Goal: Task Accomplishment & Management: Complete application form

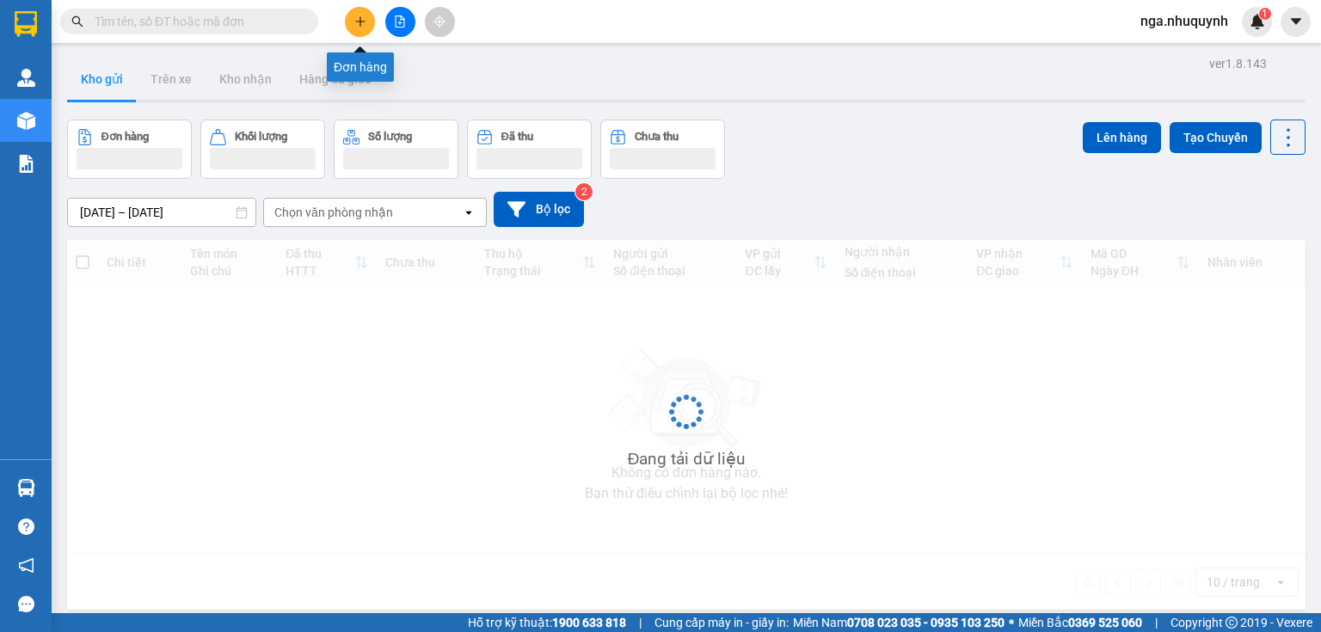
click at [356, 25] on icon "plus" at bounding box center [360, 21] width 12 height 12
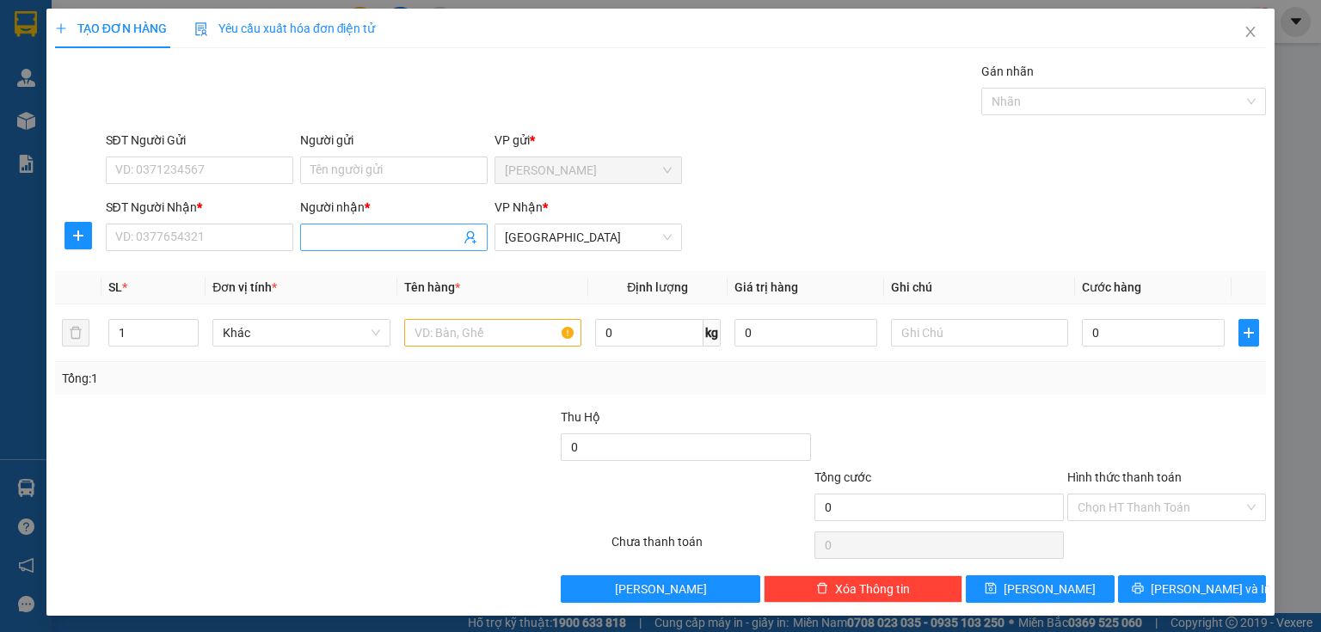
click at [338, 234] on input "Người nhận *" at bounding box center [386, 237] width 150 height 19
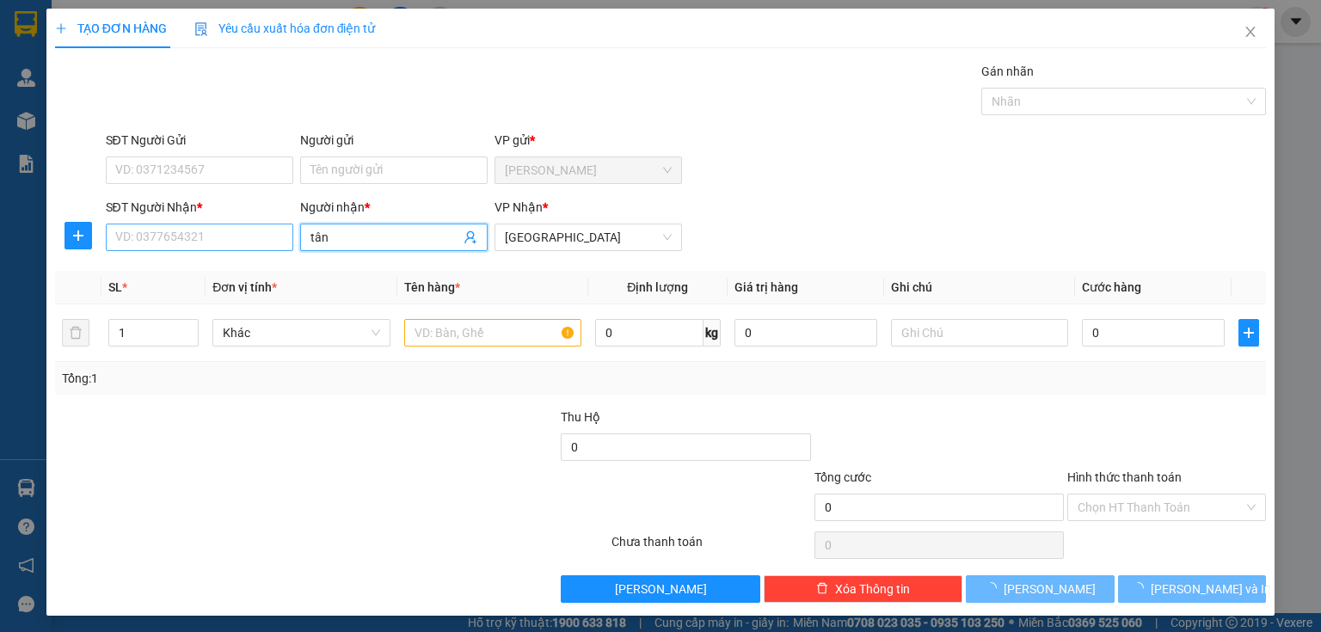
type input "tân"
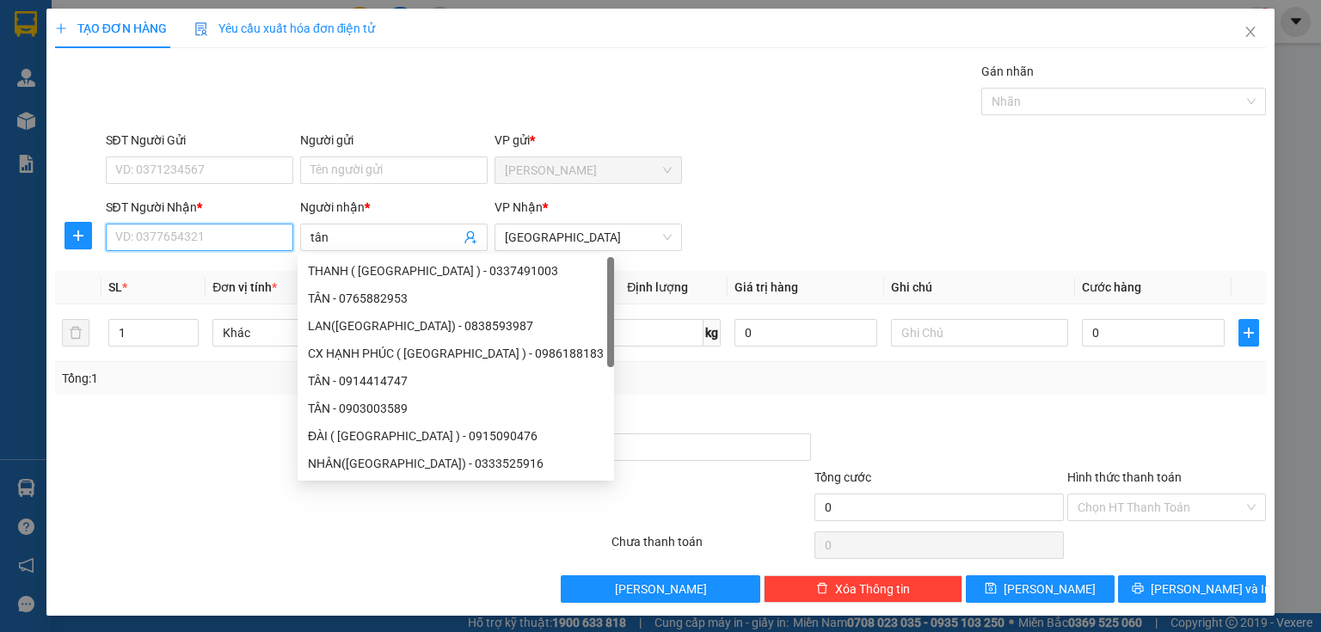
click at [215, 238] on input "SĐT Người Nhận *" at bounding box center [200, 238] width 188 height 28
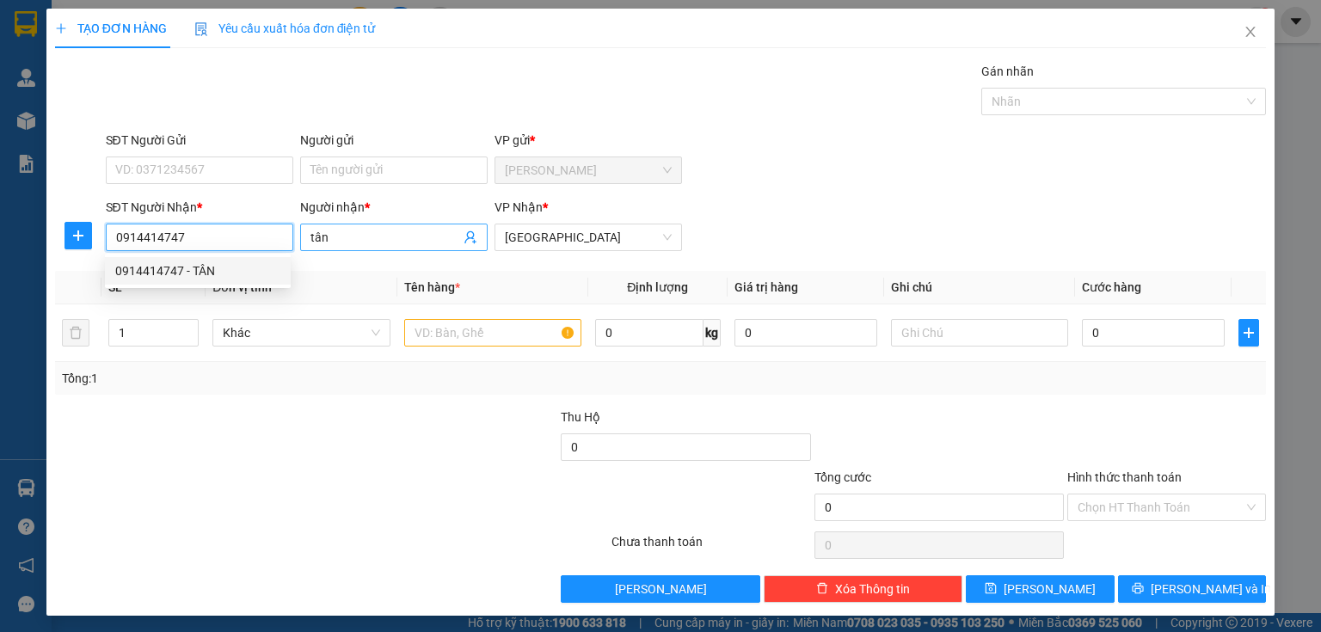
type input "0914414747"
click at [344, 238] on input "tân" at bounding box center [386, 237] width 150 height 19
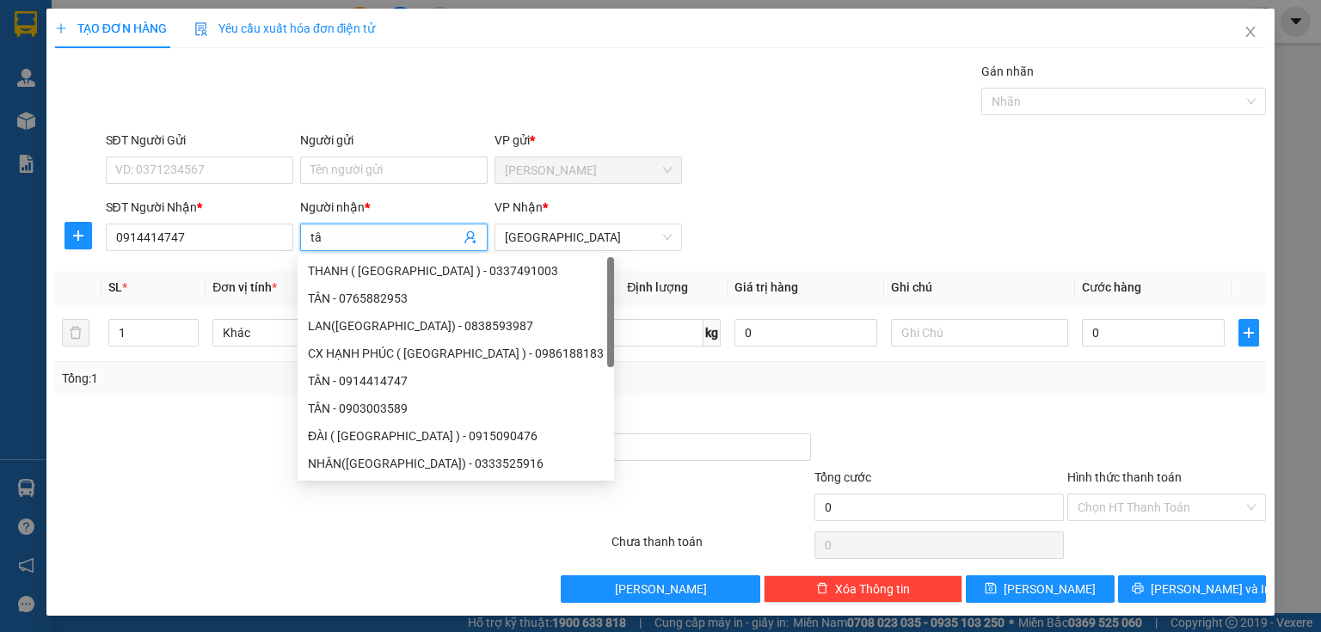
type input "t"
type input "TÂN"
click at [413, 528] on div at bounding box center [331, 545] width 557 height 34
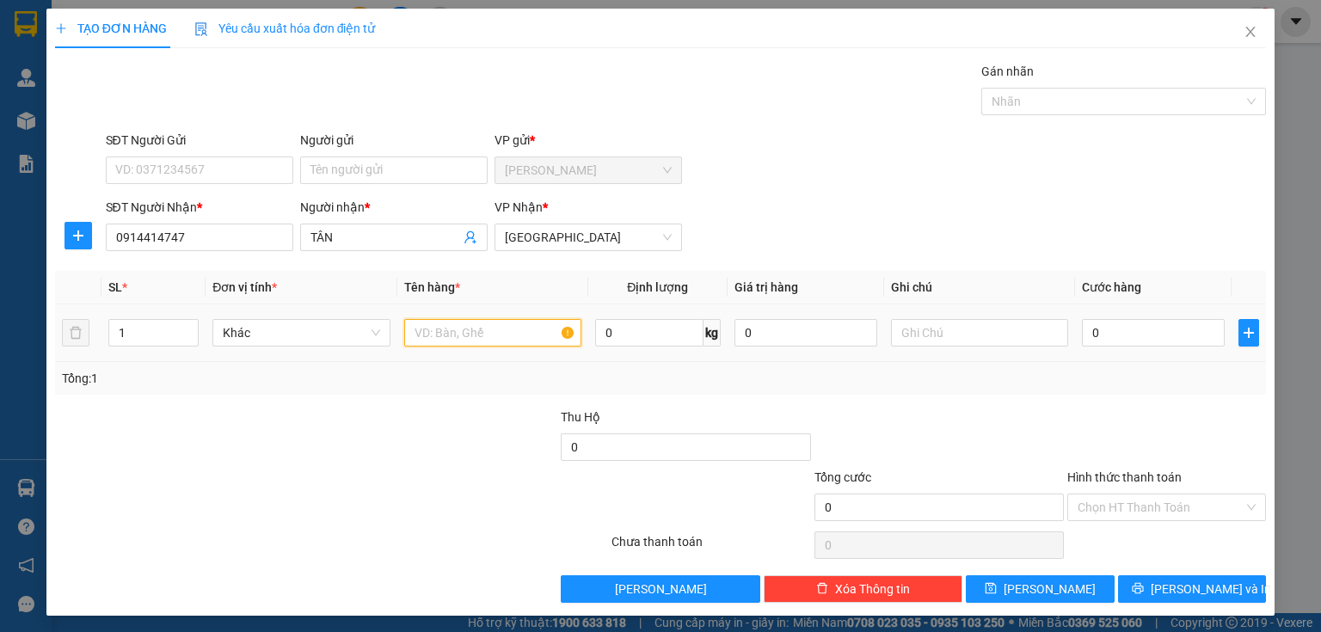
click at [464, 332] on input "text" at bounding box center [492, 333] width 177 height 28
type input "1 HS"
click at [1098, 330] on input "0" at bounding box center [1153, 333] width 143 height 28
type input "2"
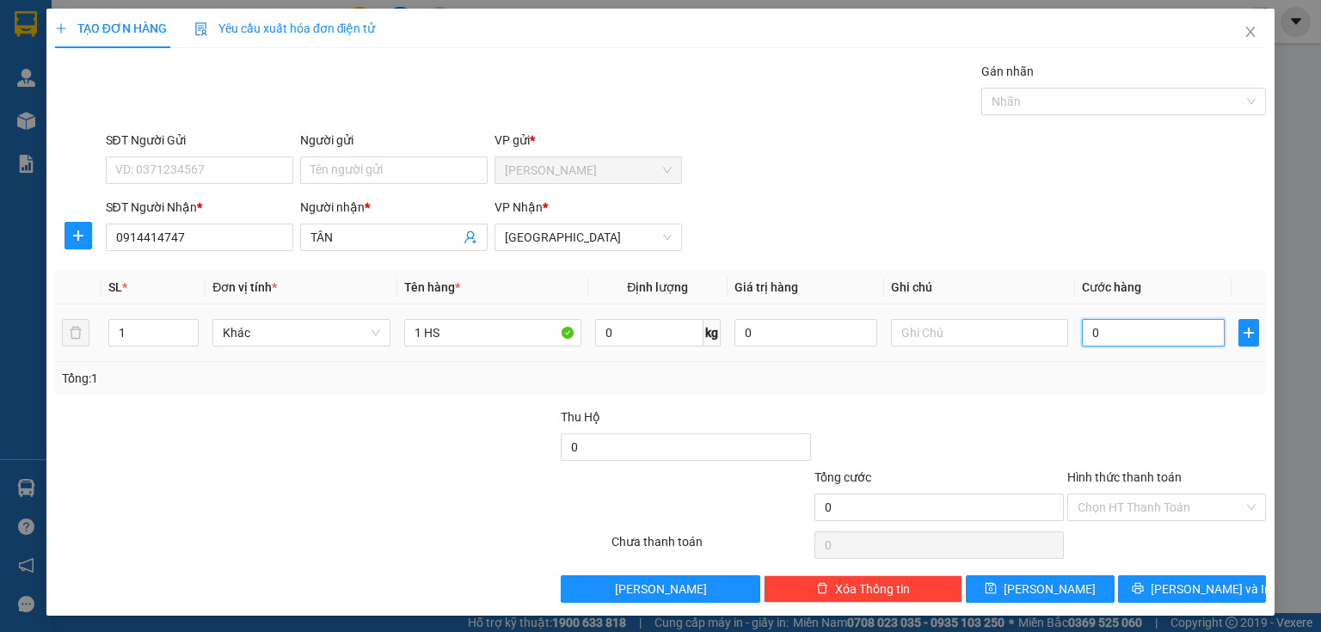
type input "2"
type input "20"
type input "200"
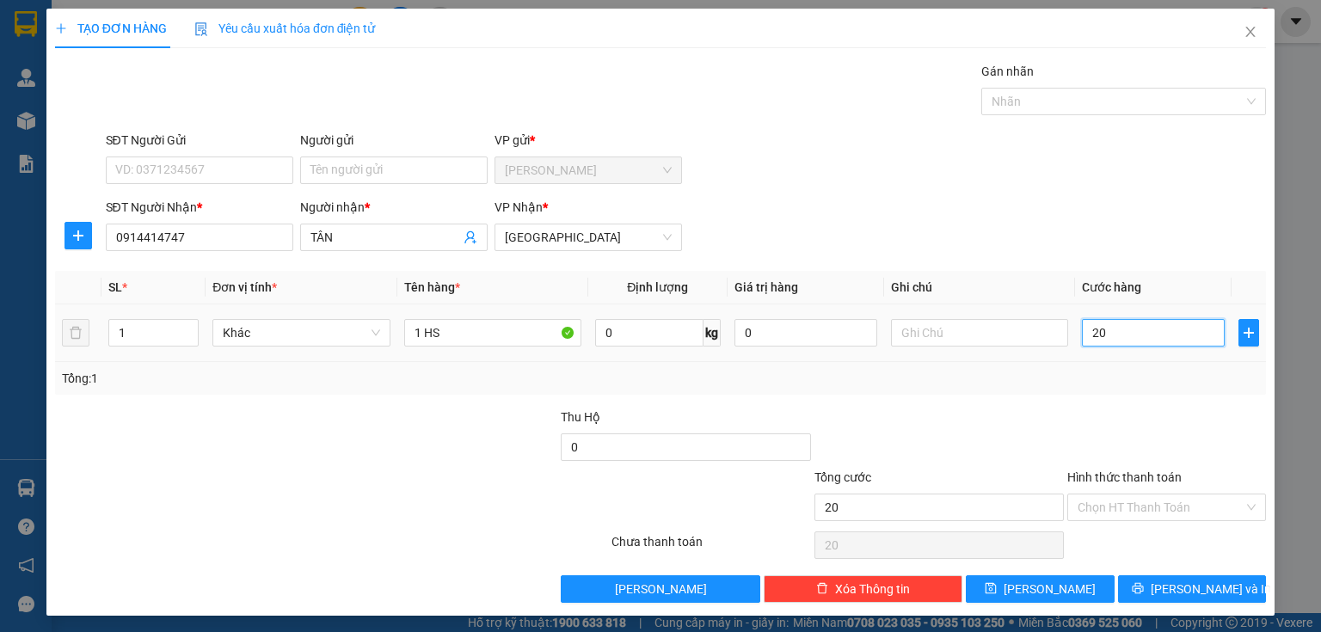
type input "200"
type input "2.000"
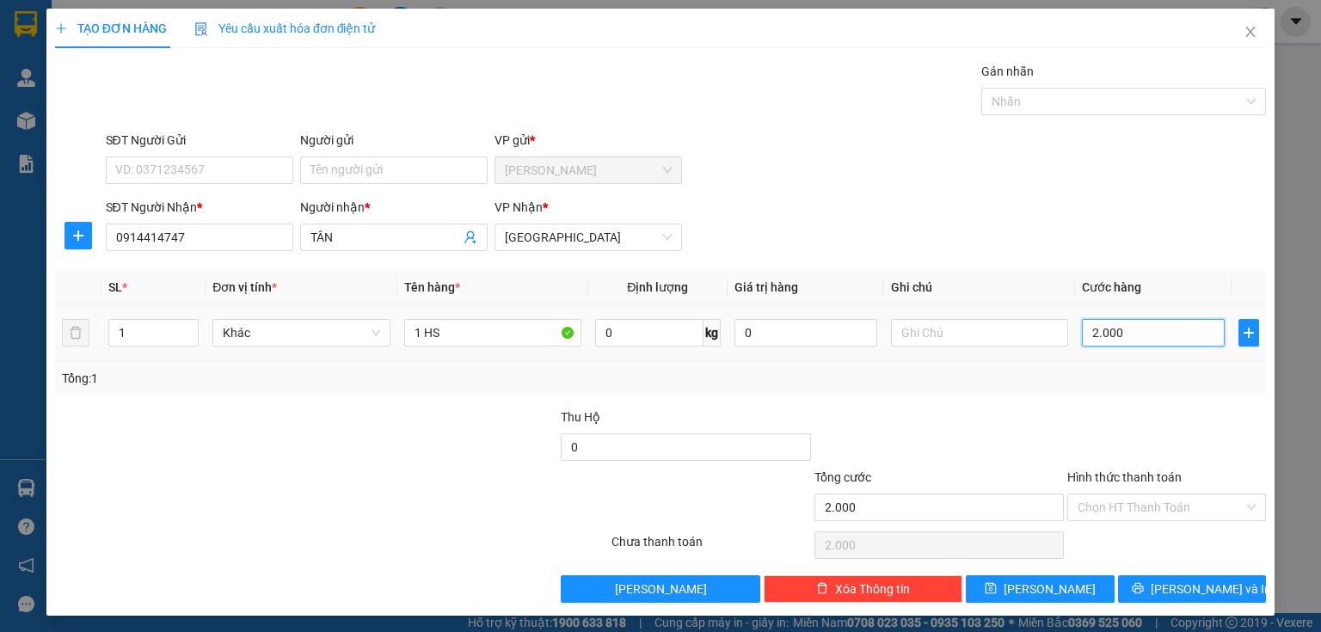
type input "20.000"
click at [1094, 502] on input "Hình thức thanh toán" at bounding box center [1161, 508] width 166 height 26
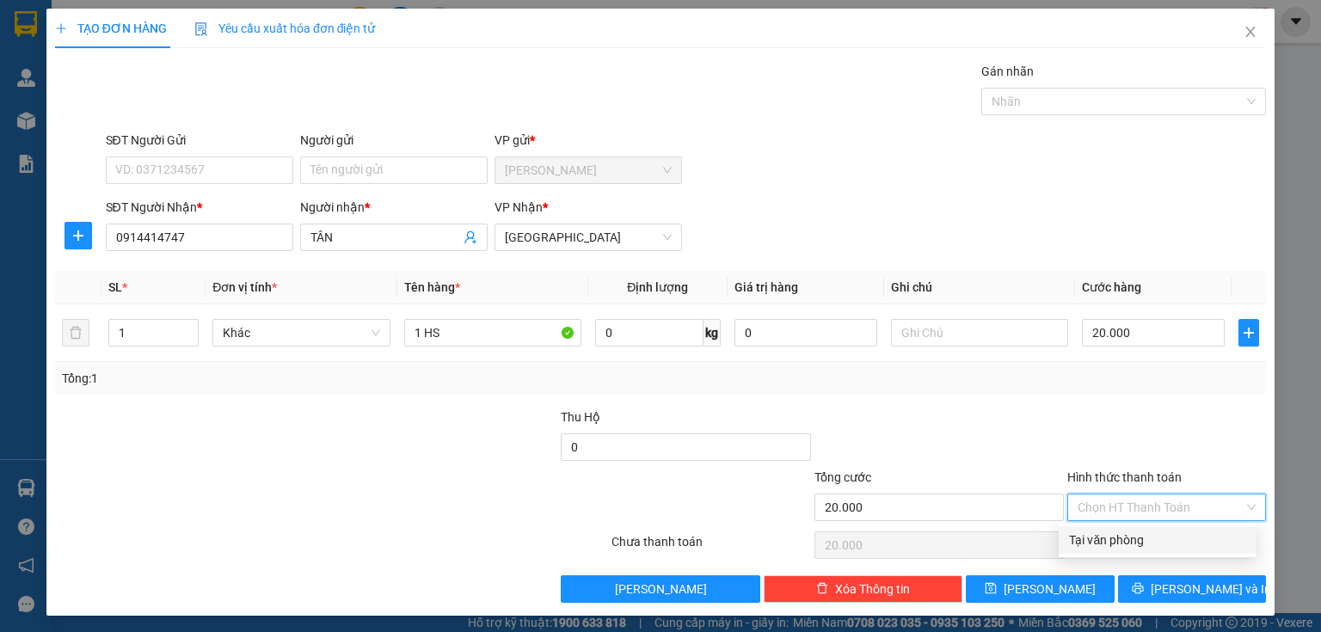
click at [1091, 536] on div "Tại văn phòng" at bounding box center [1157, 540] width 177 height 19
type input "0"
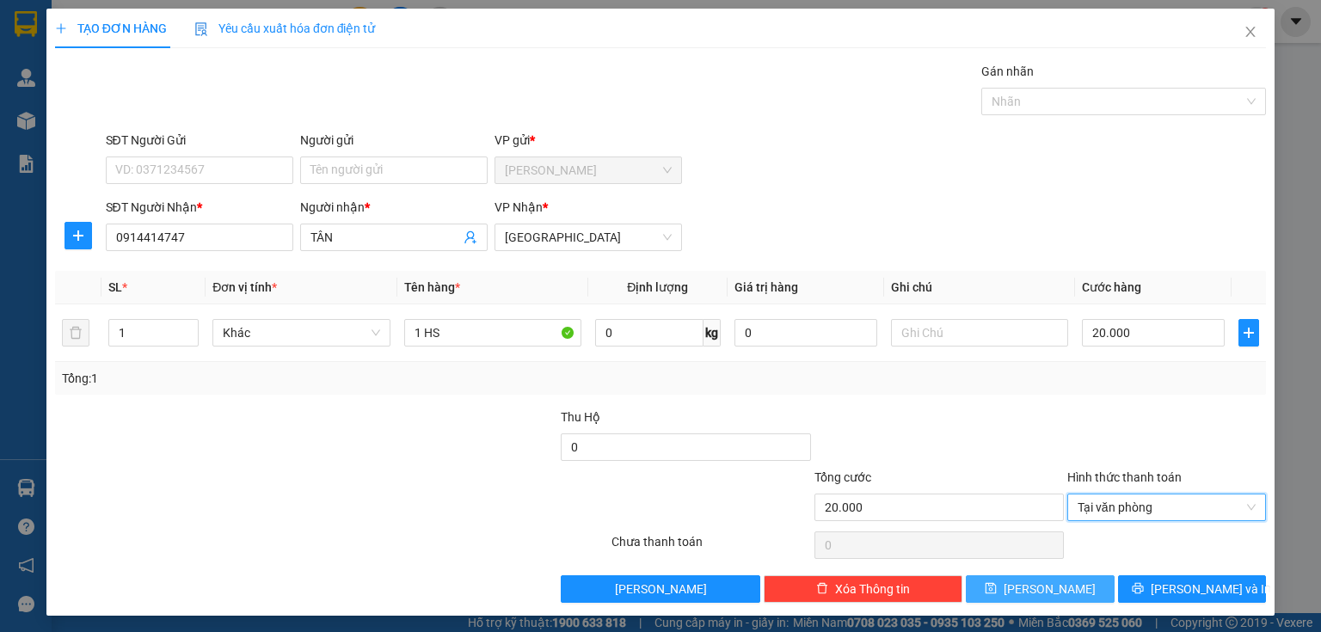
click at [1066, 593] on button "Lưu" at bounding box center [1040, 590] width 149 height 28
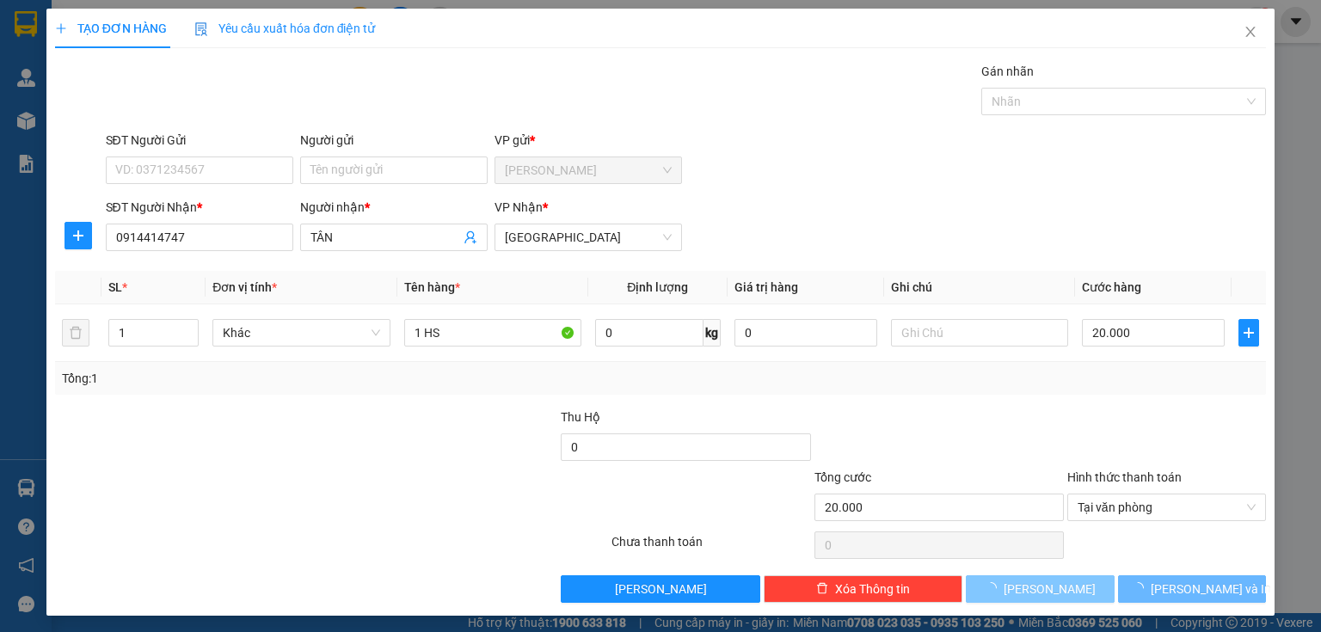
type input "0"
